Goal: Task Accomplishment & Management: Manage account settings

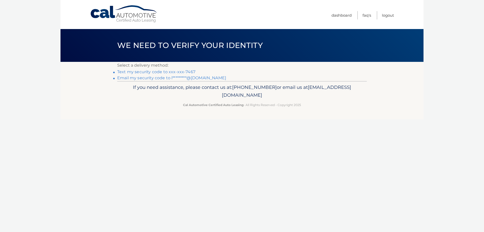
click at [172, 73] on link "Text my security code to xxx-xxx-7467" at bounding box center [156, 71] width 78 height 5
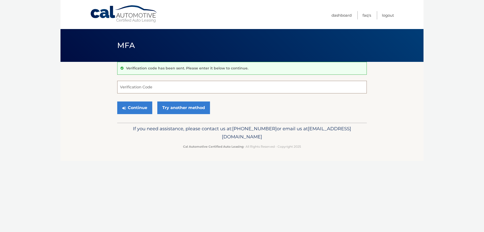
click at [164, 86] on input "Verification Code" at bounding box center [242, 87] width 250 height 13
type input "671800"
click at [141, 110] on button "Continue" at bounding box center [134, 107] width 35 height 13
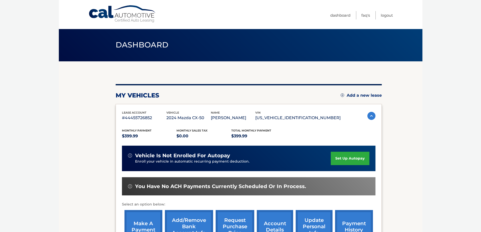
scroll to position [67, 0]
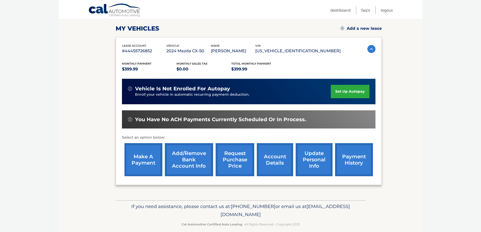
click at [282, 160] on link "account details" at bounding box center [275, 159] width 36 height 33
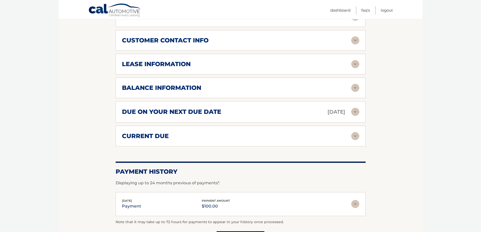
scroll to position [269, 0]
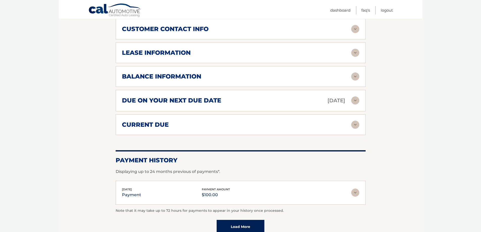
click at [356, 125] on img at bounding box center [355, 125] width 8 height 8
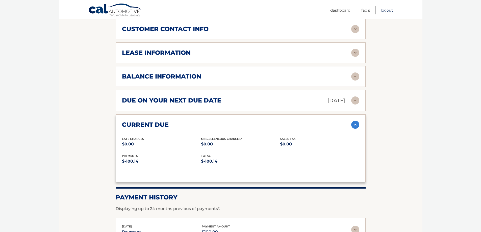
click at [384, 10] on link "Logout" at bounding box center [386, 10] width 12 height 8
